Goal: Information Seeking & Learning: Learn about a topic

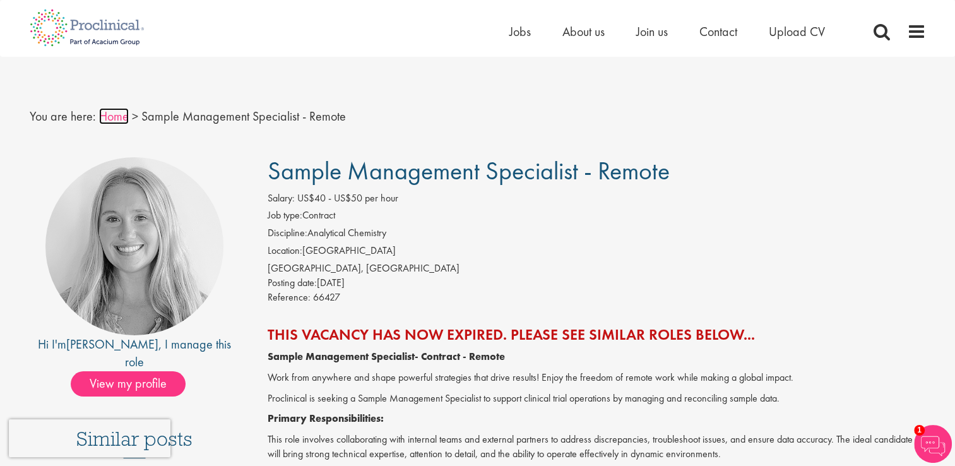
click at [119, 114] on link "Home" at bounding box center [114, 116] width 30 height 16
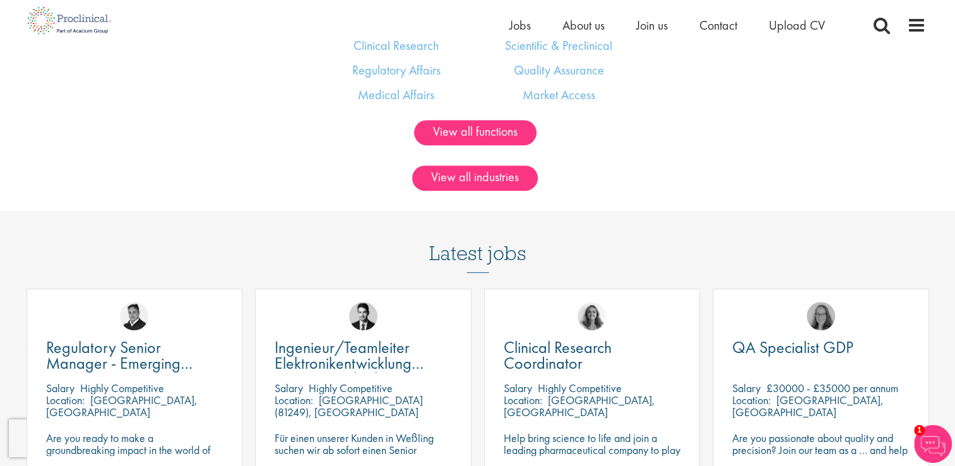
scroll to position [1073, 0]
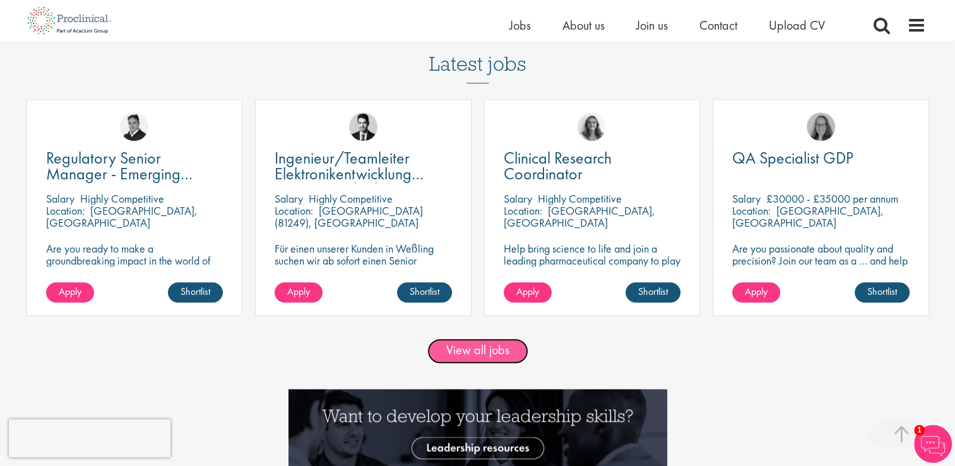
click at [456, 360] on link "View all jobs" at bounding box center [477, 350] width 101 height 25
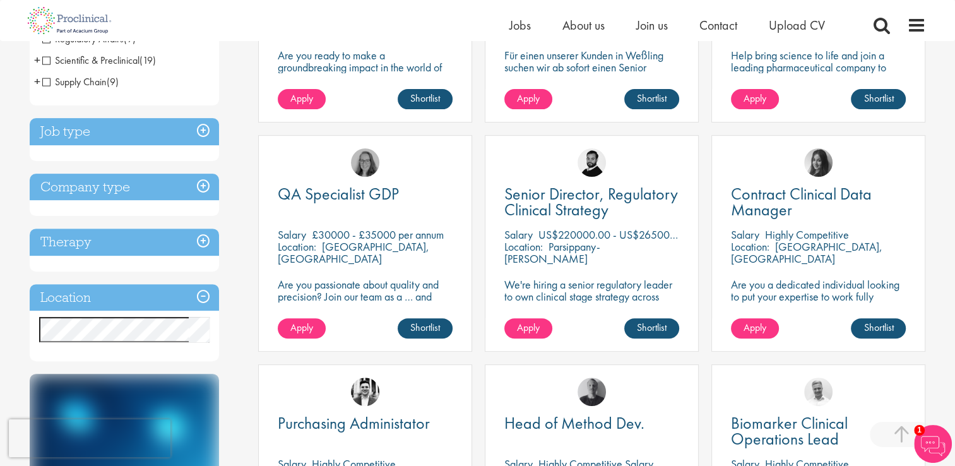
scroll to position [379, 0]
click at [165, 140] on h3 "Job type" at bounding box center [124, 131] width 189 height 27
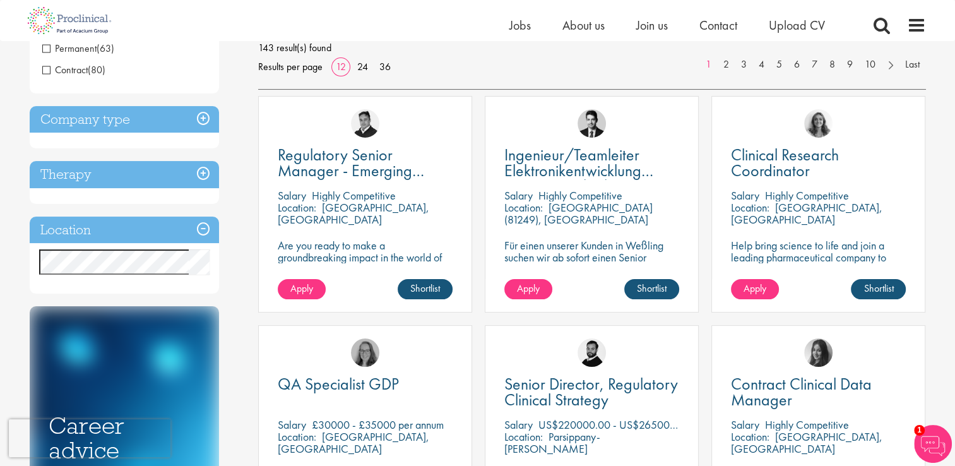
scroll to position [62, 0]
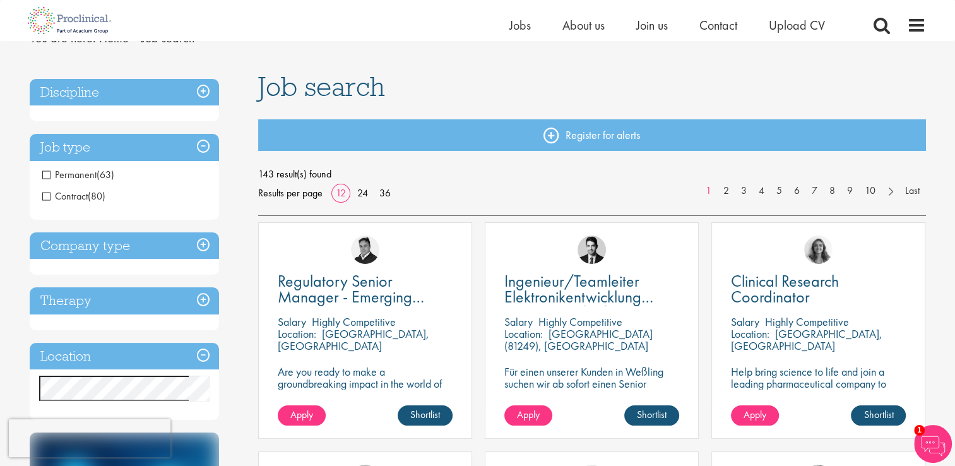
click at [204, 88] on h3 "Discipline" at bounding box center [124, 92] width 189 height 27
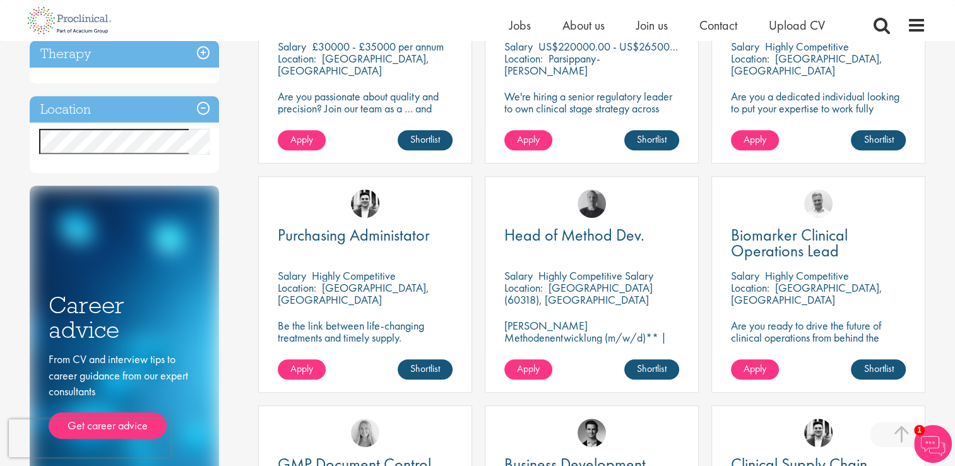
scroll to position [568, 0]
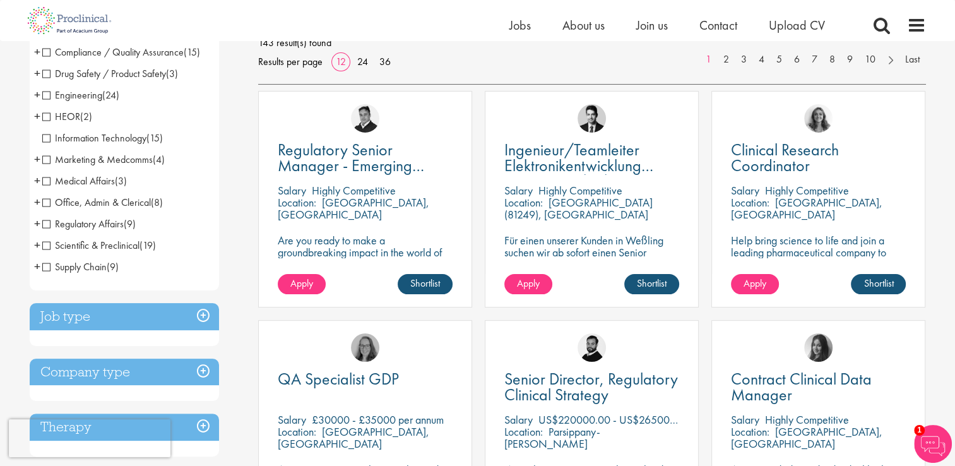
scroll to position [189, 0]
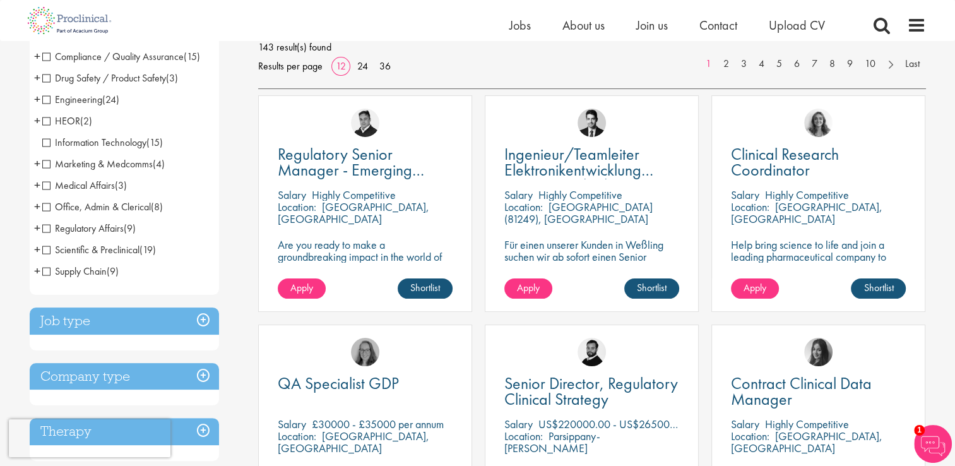
click at [225, 138] on div "Discipline Biometrics (6) - + Statistics (4) Data Management (1) Programming (1…" at bounding box center [134, 420] width 229 height 948
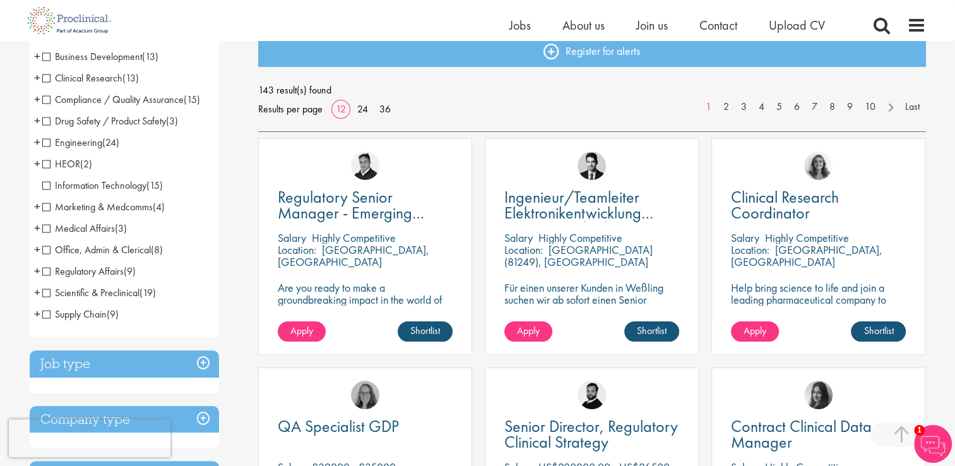
scroll to position [126, 0]
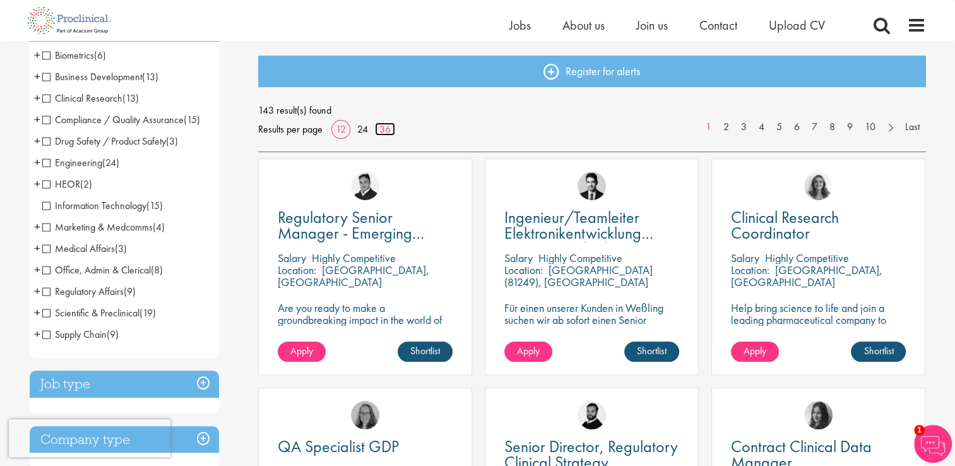
click at [384, 129] on link "36" at bounding box center [385, 128] width 20 height 13
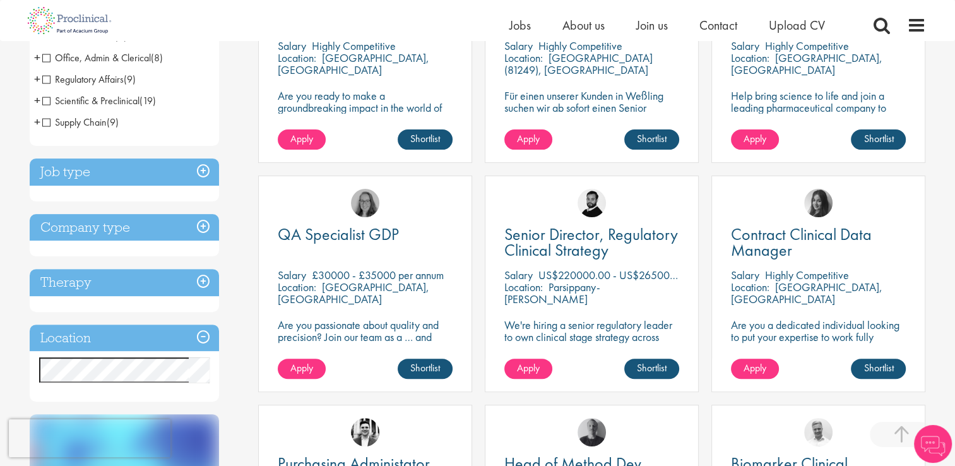
scroll to position [505, 0]
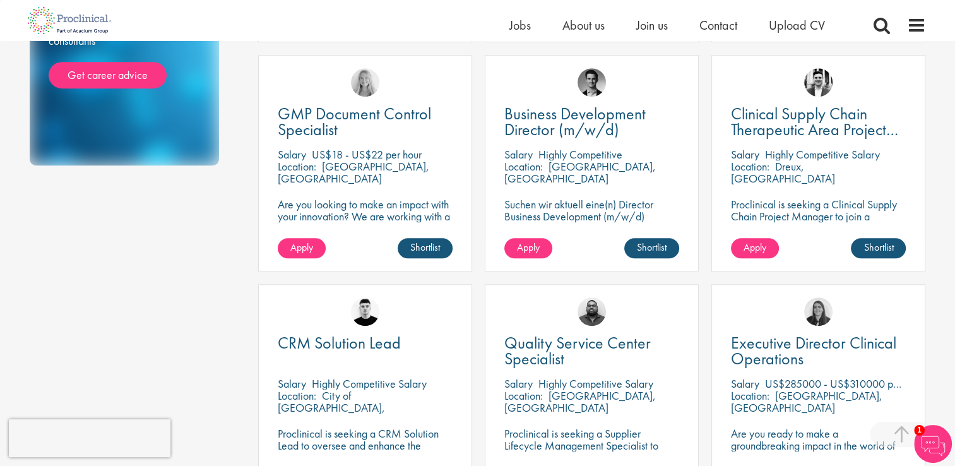
scroll to position [601, 0]
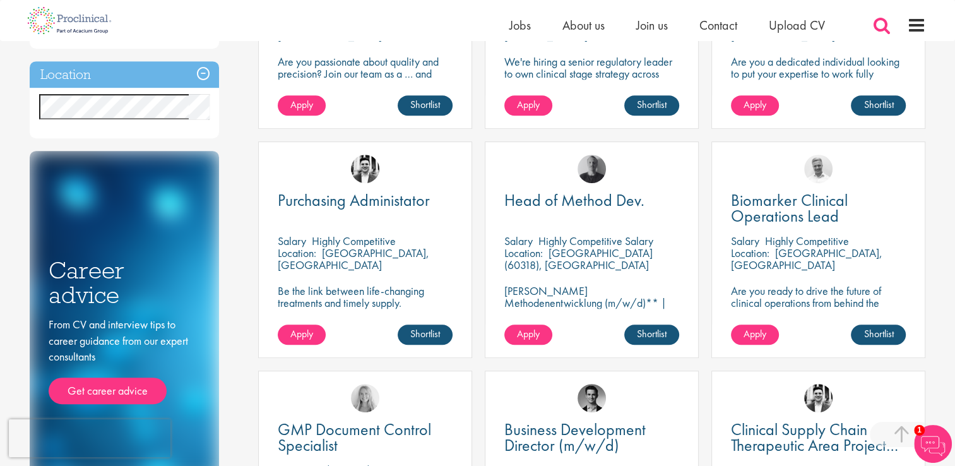
click at [881, 24] on span at bounding box center [881, 25] width 19 height 19
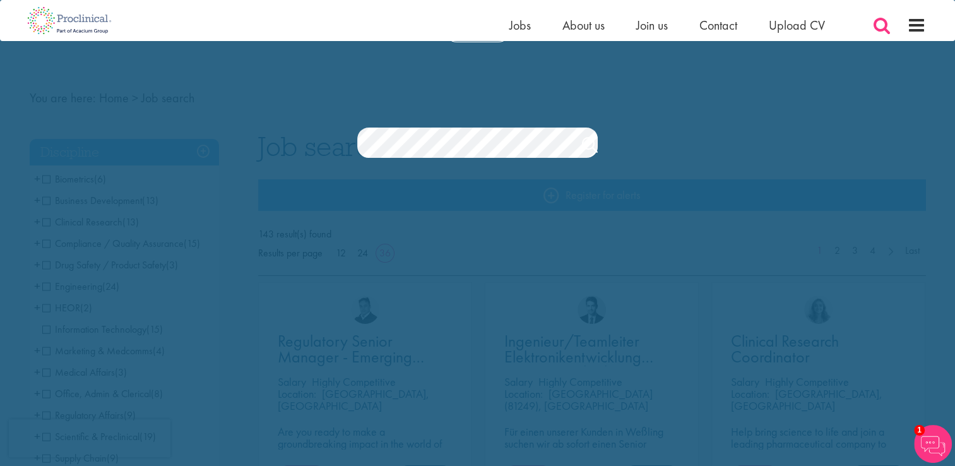
scroll to position [0, 0]
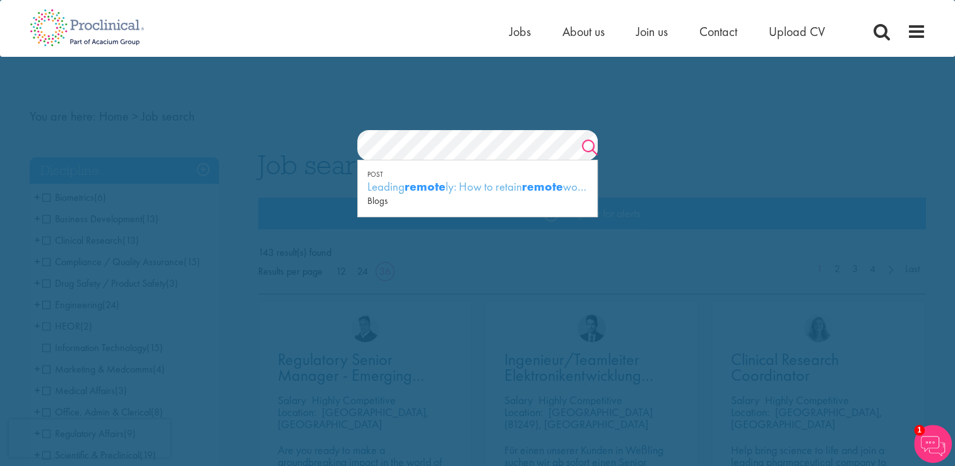
click at [591, 146] on link "Search" at bounding box center [590, 148] width 16 height 25
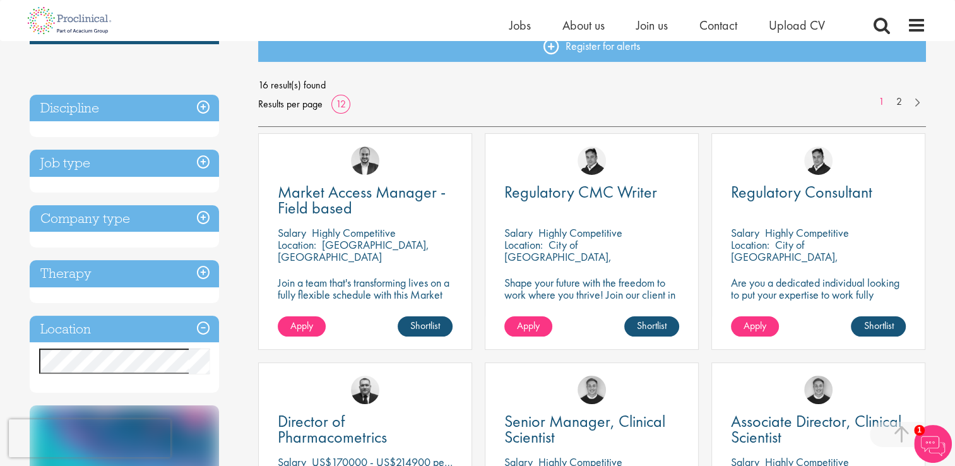
scroll to position [252, 0]
